Goal: Navigation & Orientation: Understand site structure

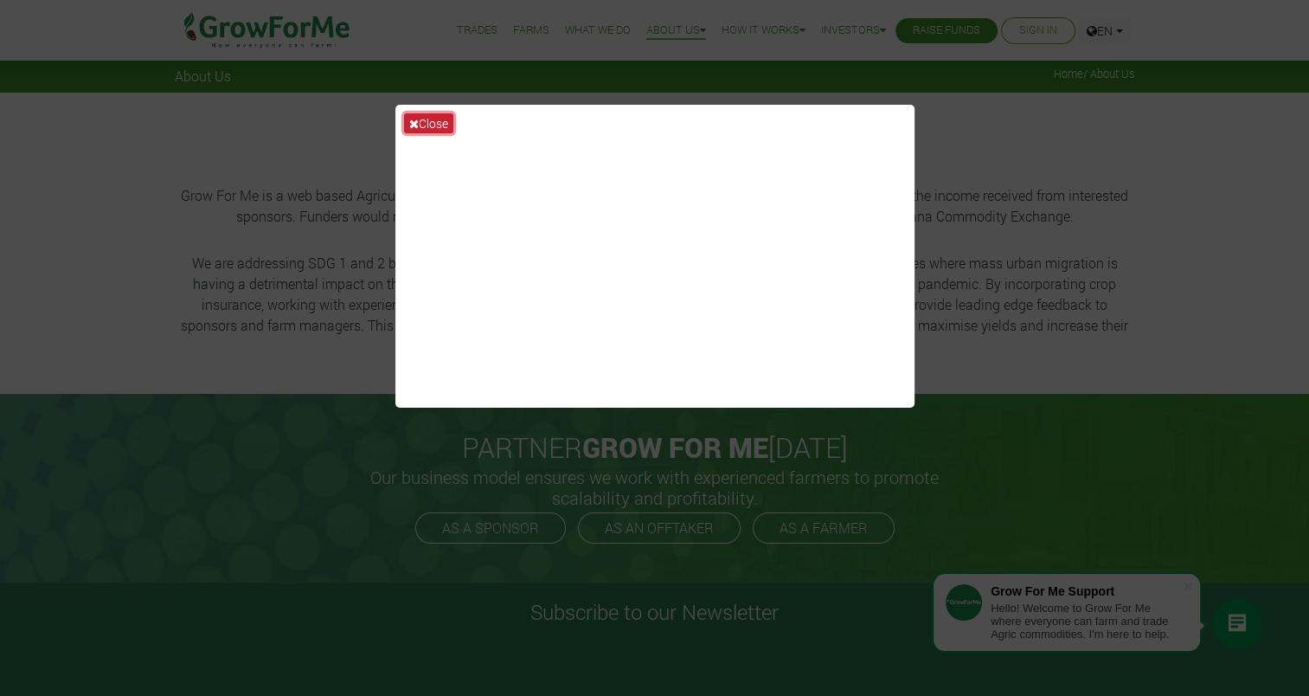
click at [426, 116] on button "Close" at bounding box center [428, 123] width 49 height 20
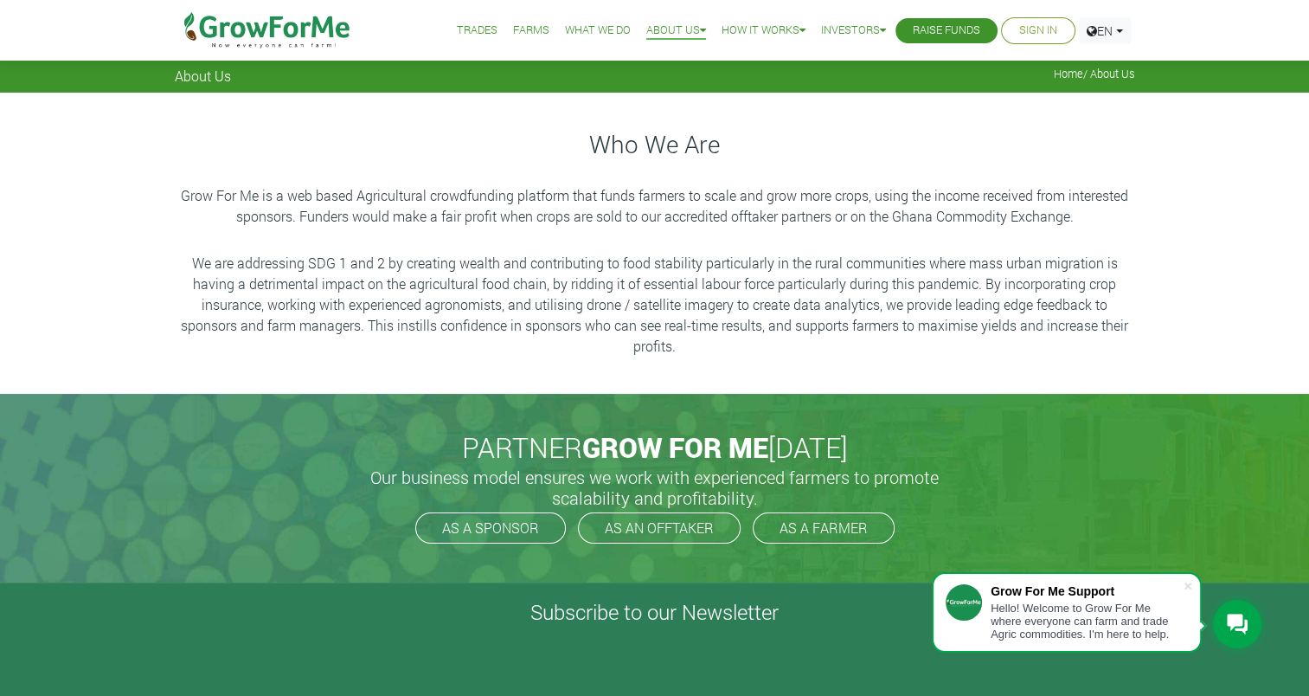
click at [575, 35] on link "What We Do" at bounding box center [598, 31] width 66 height 18
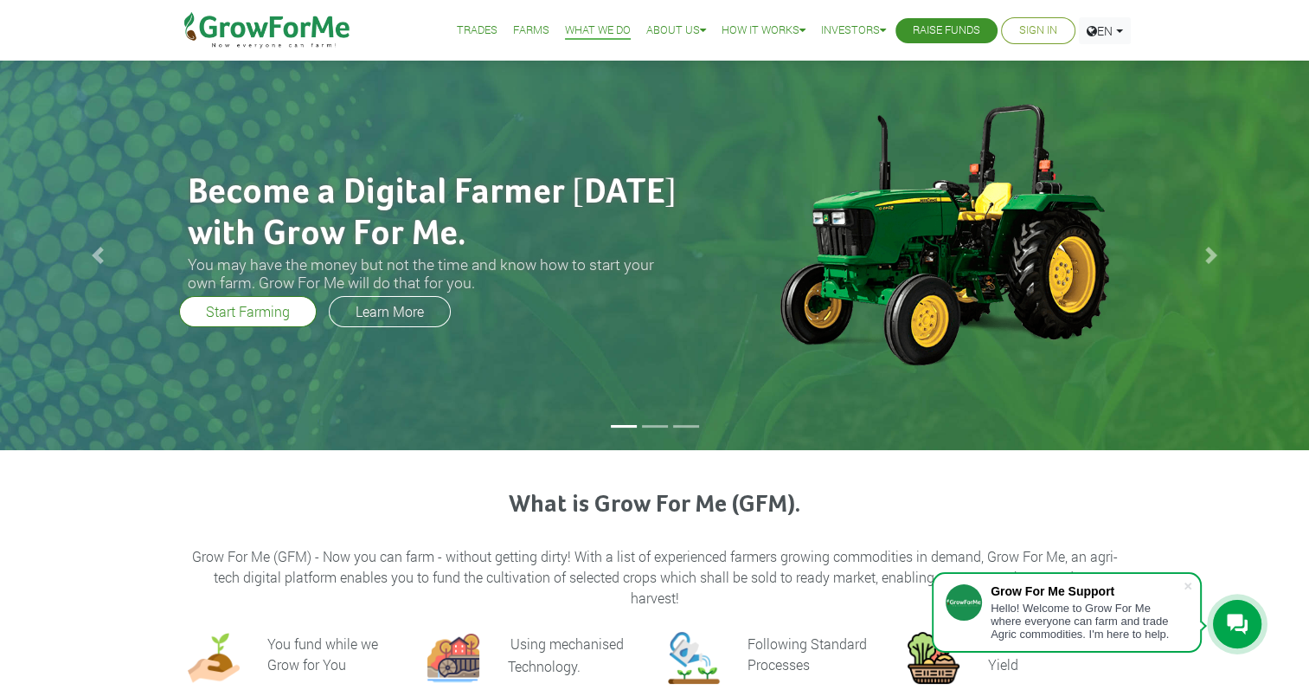
click at [513, 28] on link "Farms" at bounding box center [531, 31] width 36 height 18
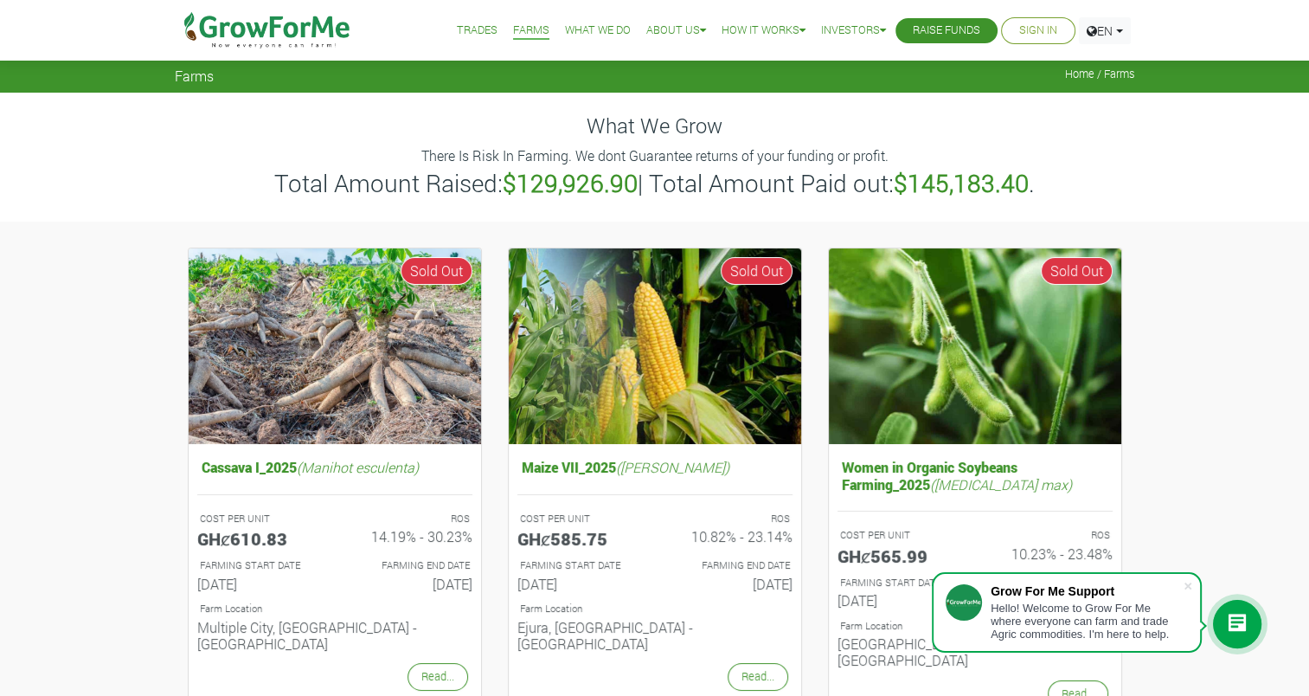
click at [466, 28] on link "Trades" at bounding box center [477, 31] width 41 height 18
